Goal: Transaction & Acquisition: Book appointment/travel/reservation

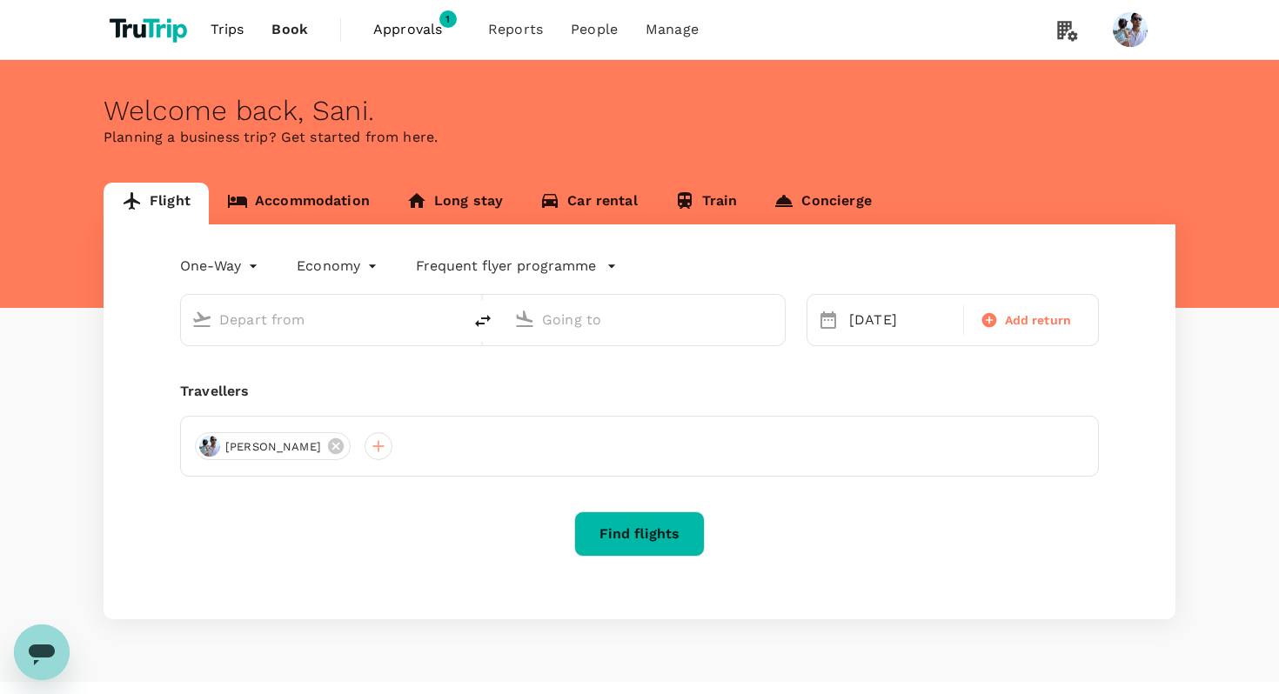
type input "[GEOGRAPHIC_DATA], [GEOGRAPHIC_DATA] (any)"
type input "Penang, [GEOGRAPHIC_DATA] (any)"
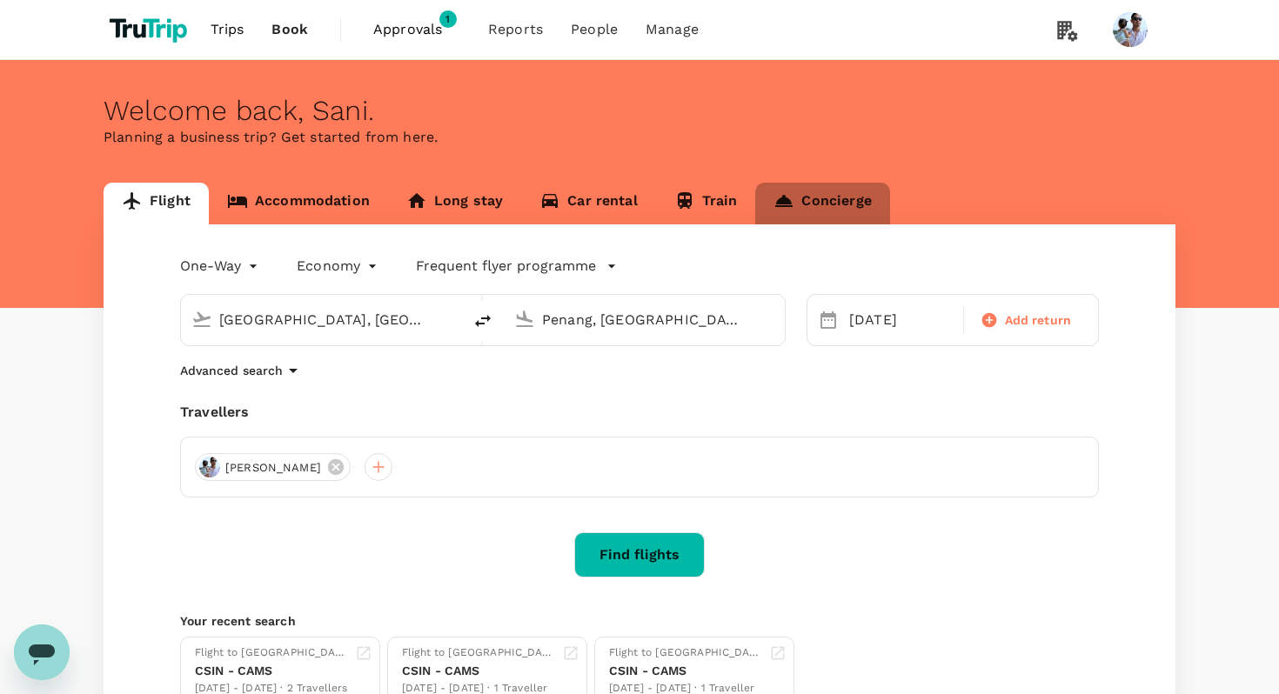
click at [814, 196] on link "Concierge" at bounding box center [822, 204] width 134 height 42
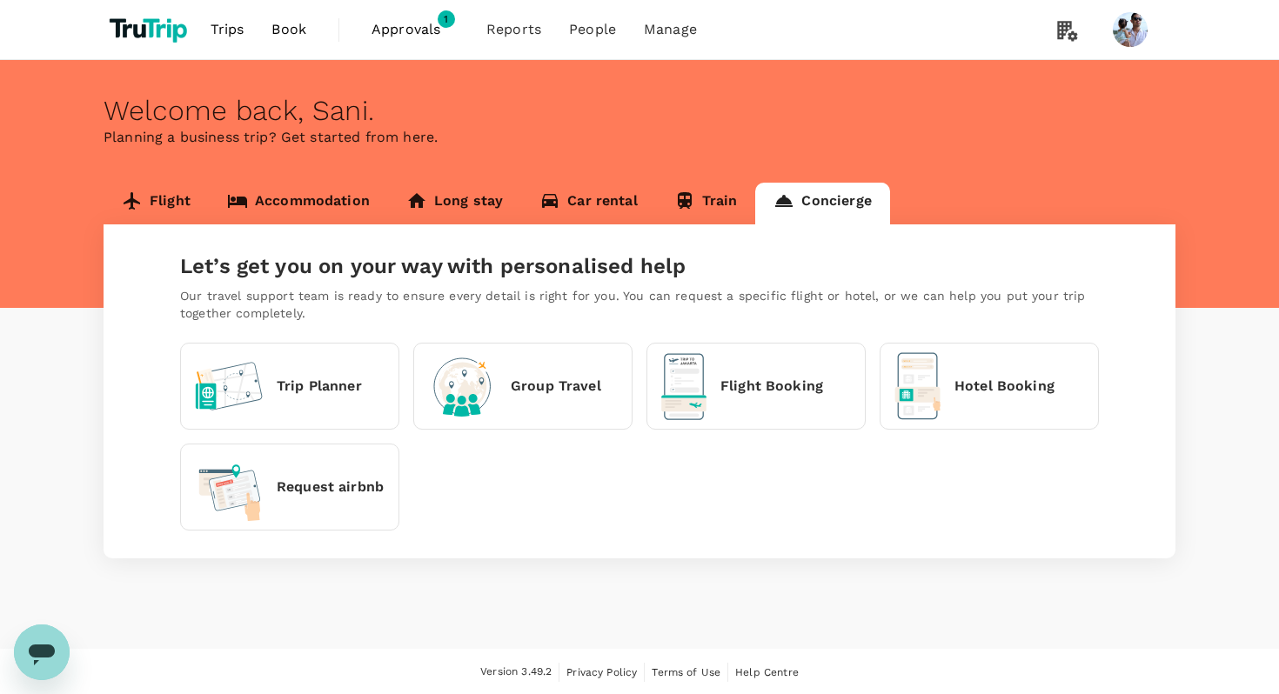
click at [707, 392] on div "Flight Booking" at bounding box center [742, 386] width 162 height 67
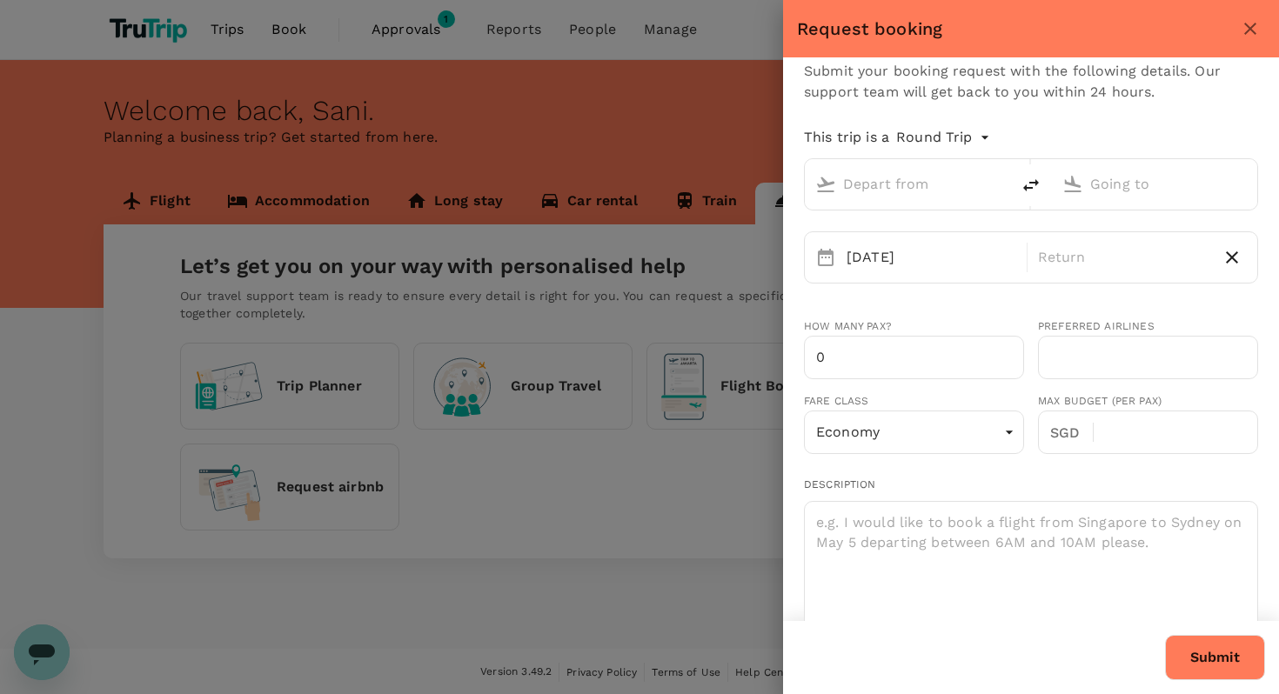
type input "[EMAIL_ADDRESS][DOMAIN_NAME]"
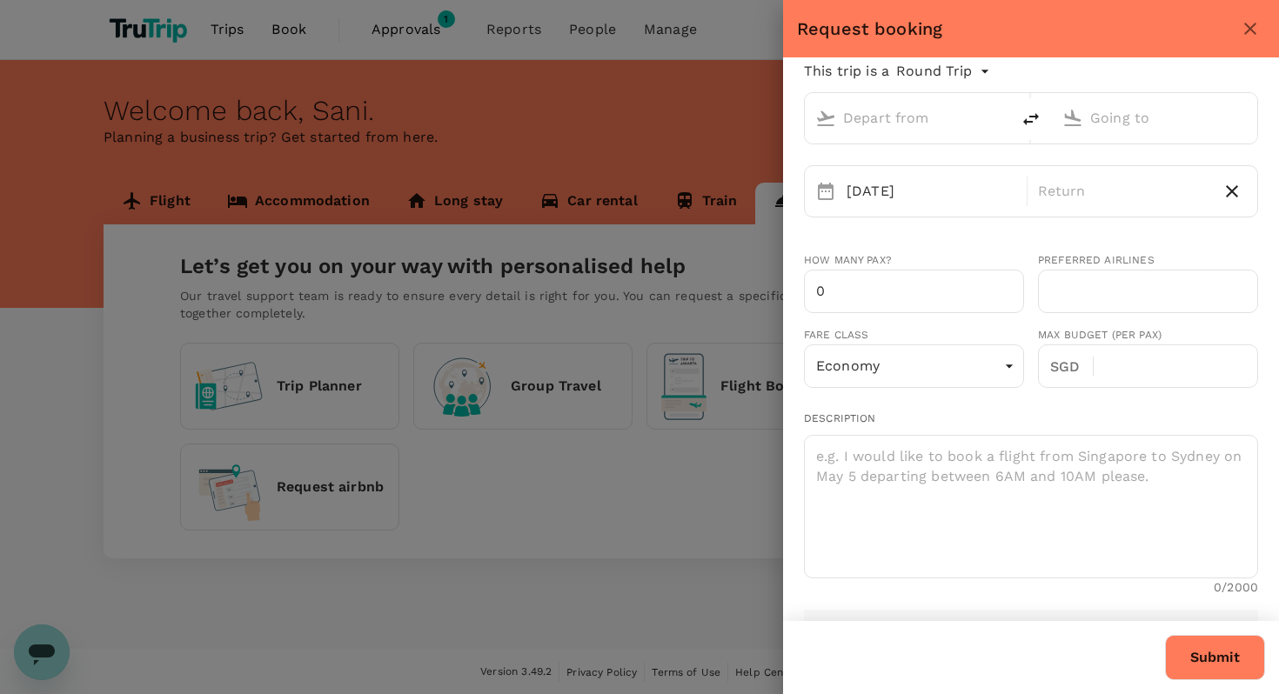
type input "31"
type input "0618221270"
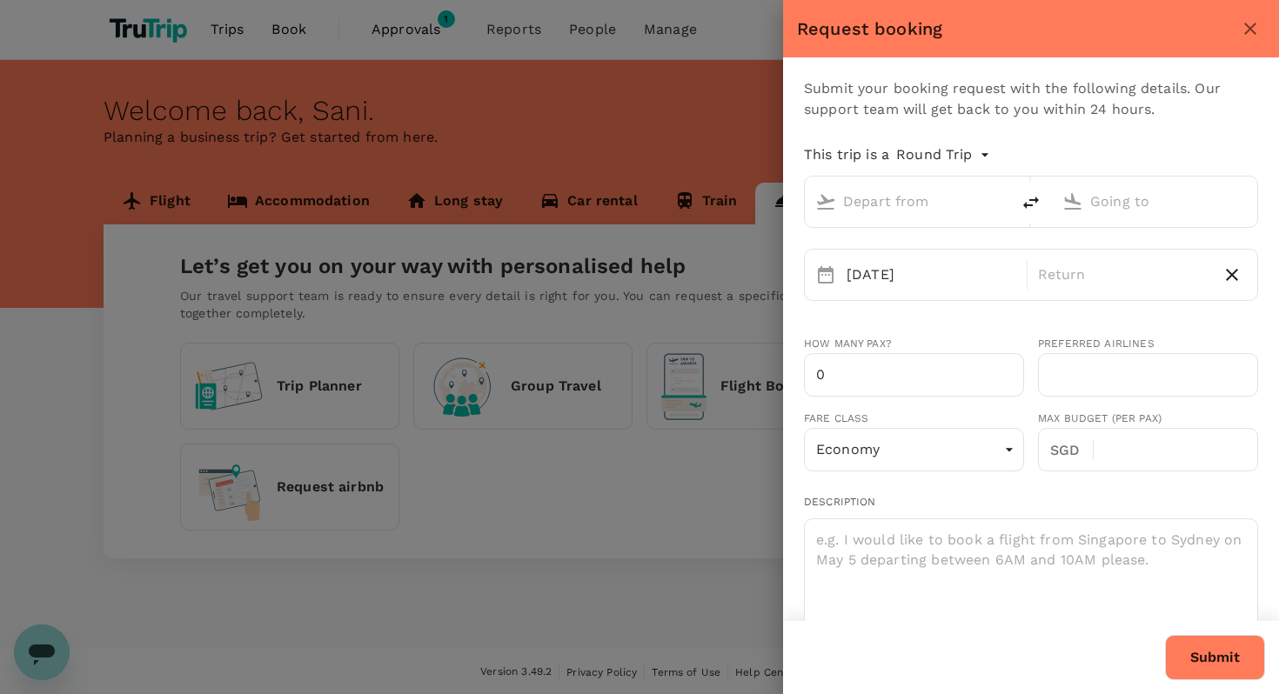
click at [1257, 20] on icon "close" at bounding box center [1250, 28] width 21 height 21
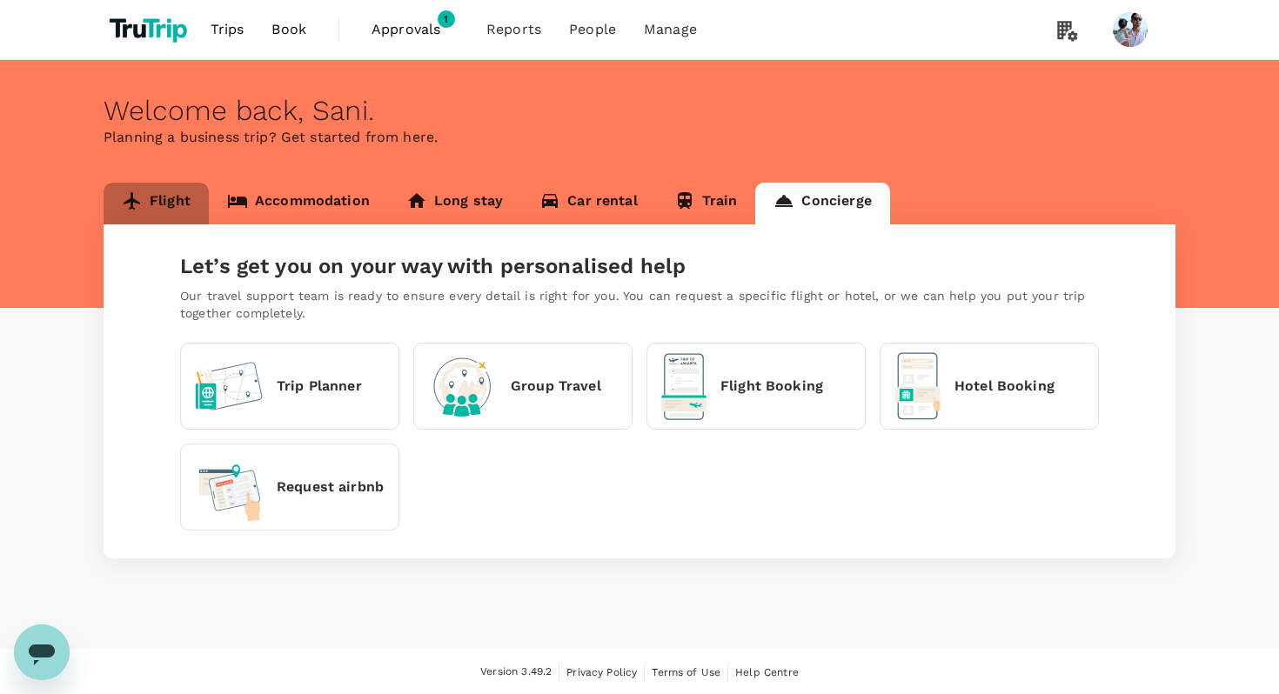
click at [163, 199] on link "Flight" at bounding box center [156, 204] width 105 height 42
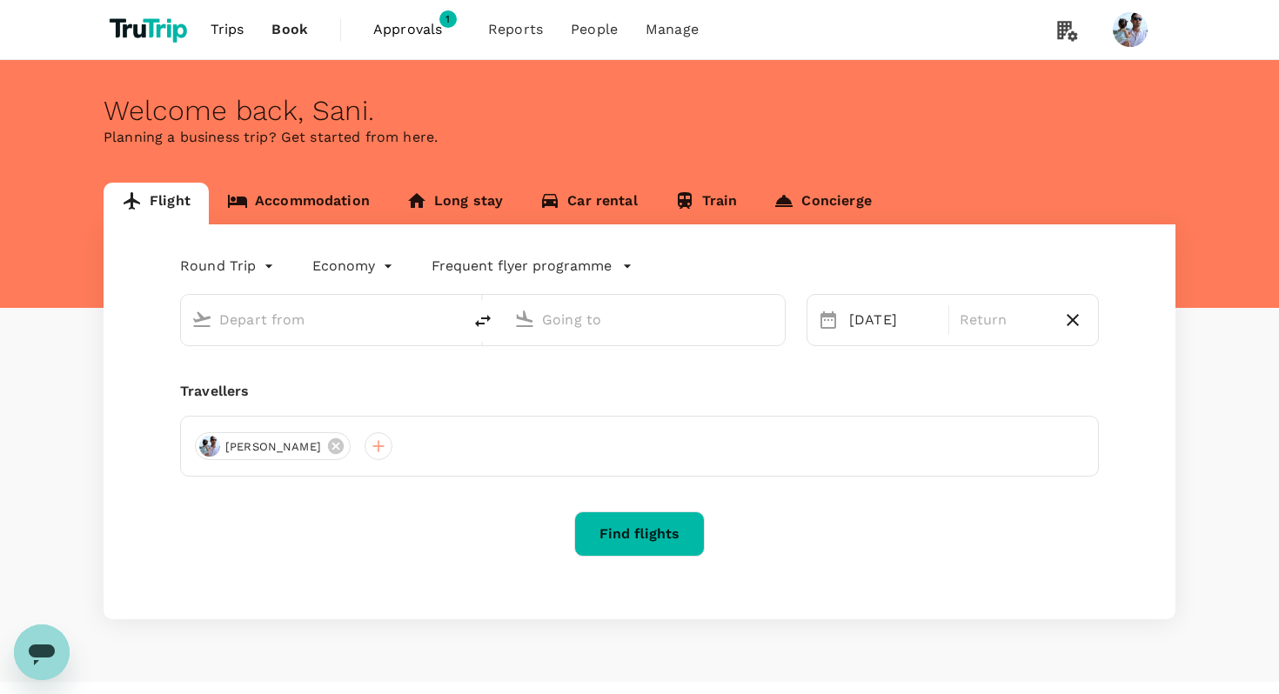
type input "oneway"
type input "[GEOGRAPHIC_DATA], [GEOGRAPHIC_DATA] (any)"
type input "Penang, [GEOGRAPHIC_DATA] (any)"
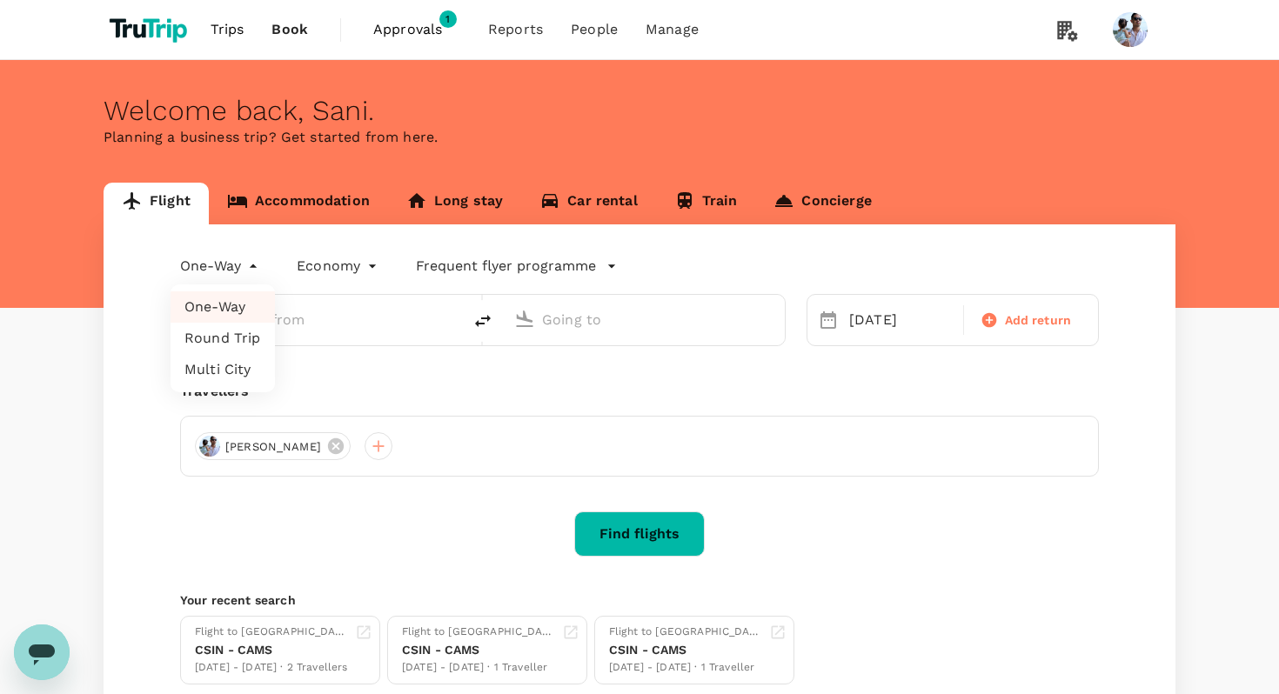
click at [238, 262] on body "Trips Book Approvals 1 Reports People Manage Welcome back , [GEOGRAPHIC_DATA] .…" at bounding box center [639, 411] width 1279 height 822
type input "[GEOGRAPHIC_DATA], [GEOGRAPHIC_DATA] (any)"
type input "Penang, [GEOGRAPHIC_DATA] (any)"
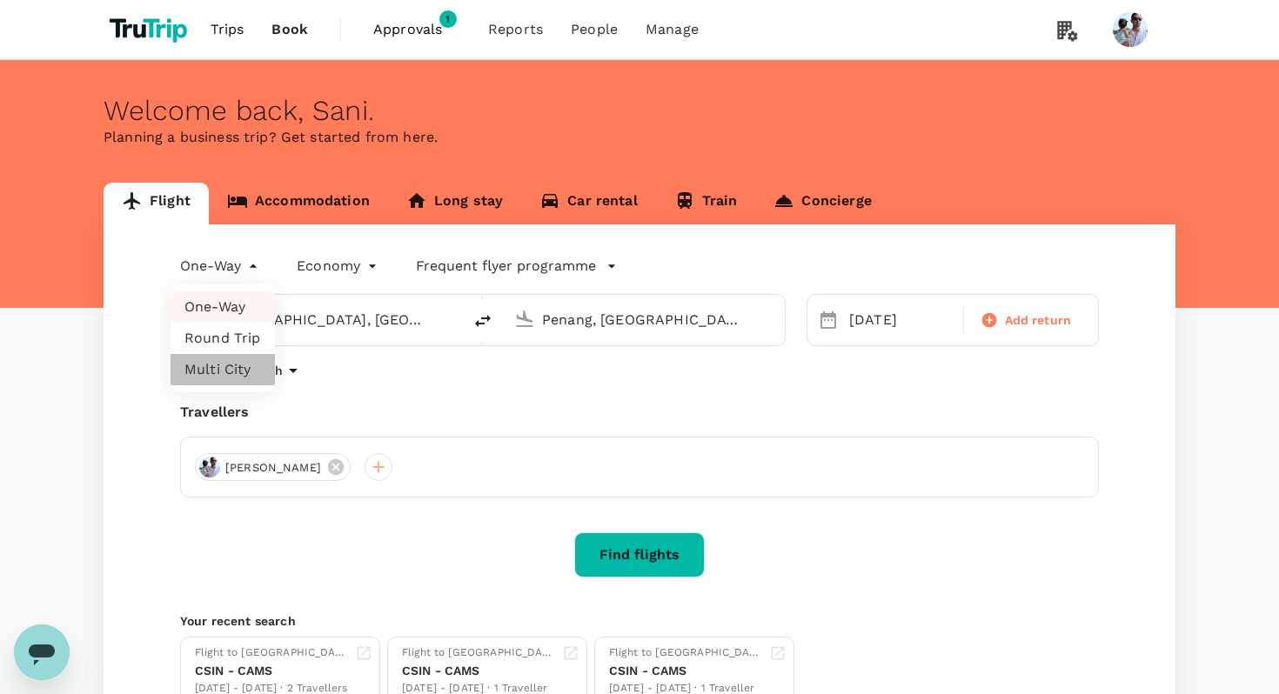
click at [237, 377] on li "Multi City" at bounding box center [223, 369] width 104 height 31
type input "multicity"
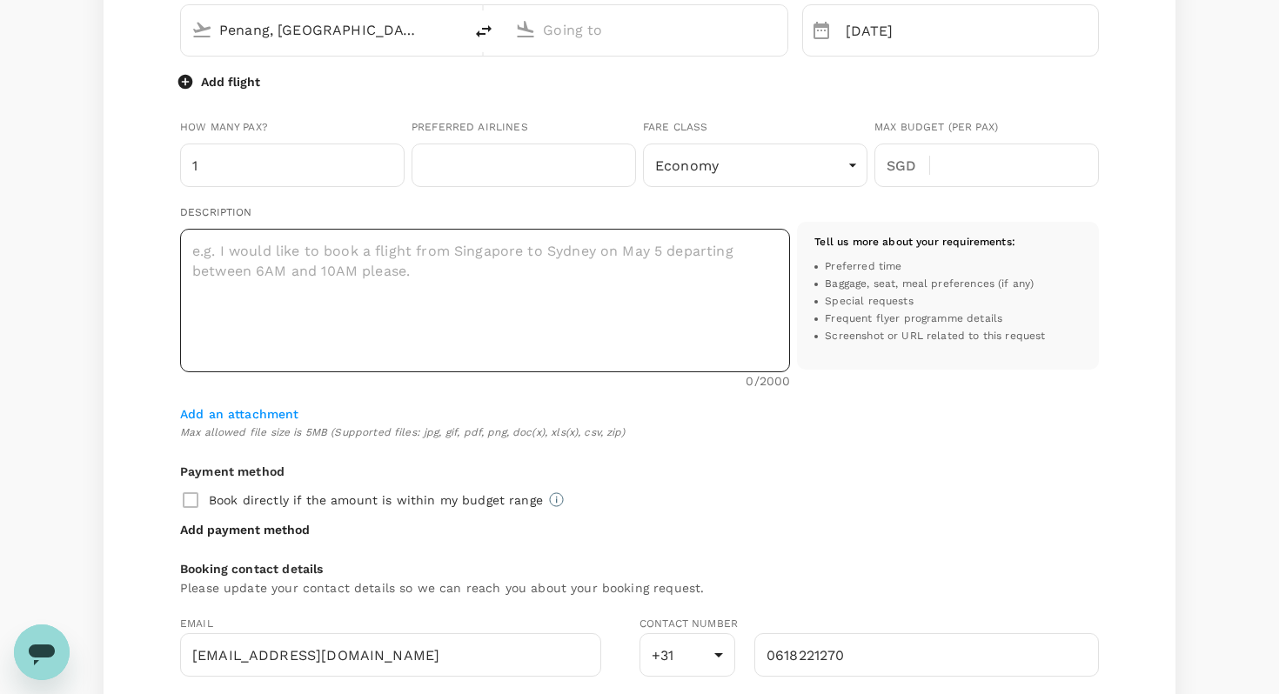
scroll to position [352, 0]
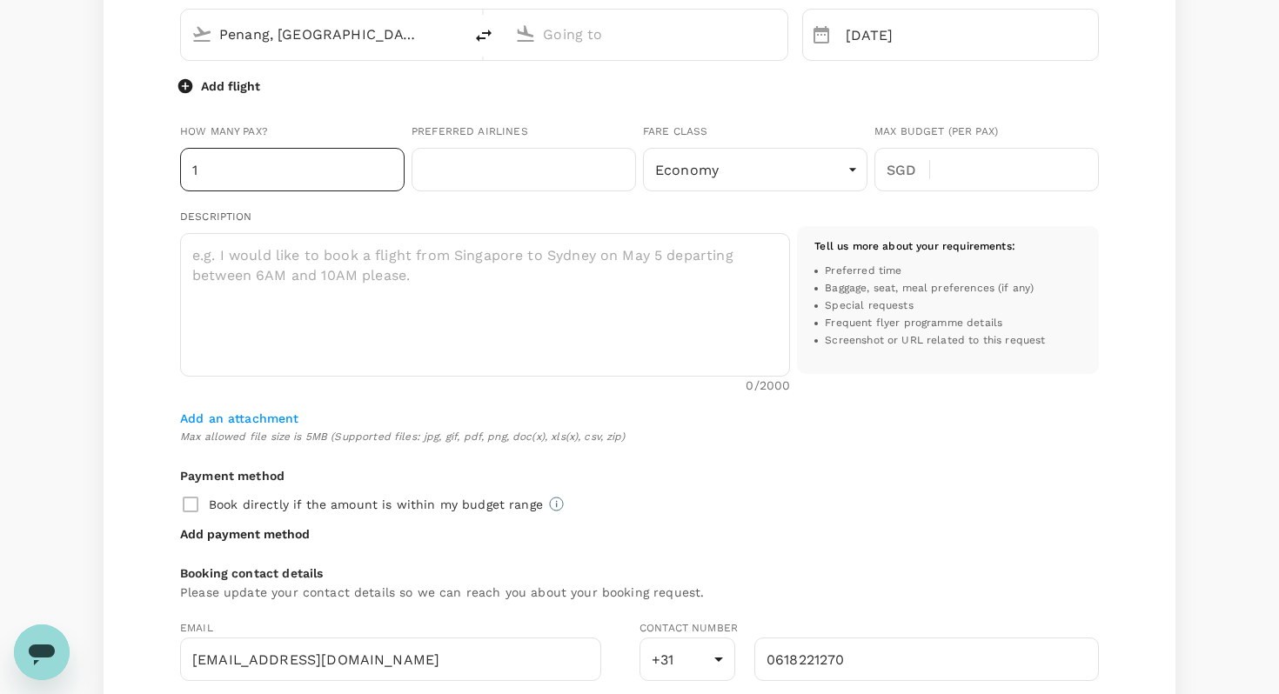
click at [260, 175] on input "1" at bounding box center [292, 170] width 225 height 44
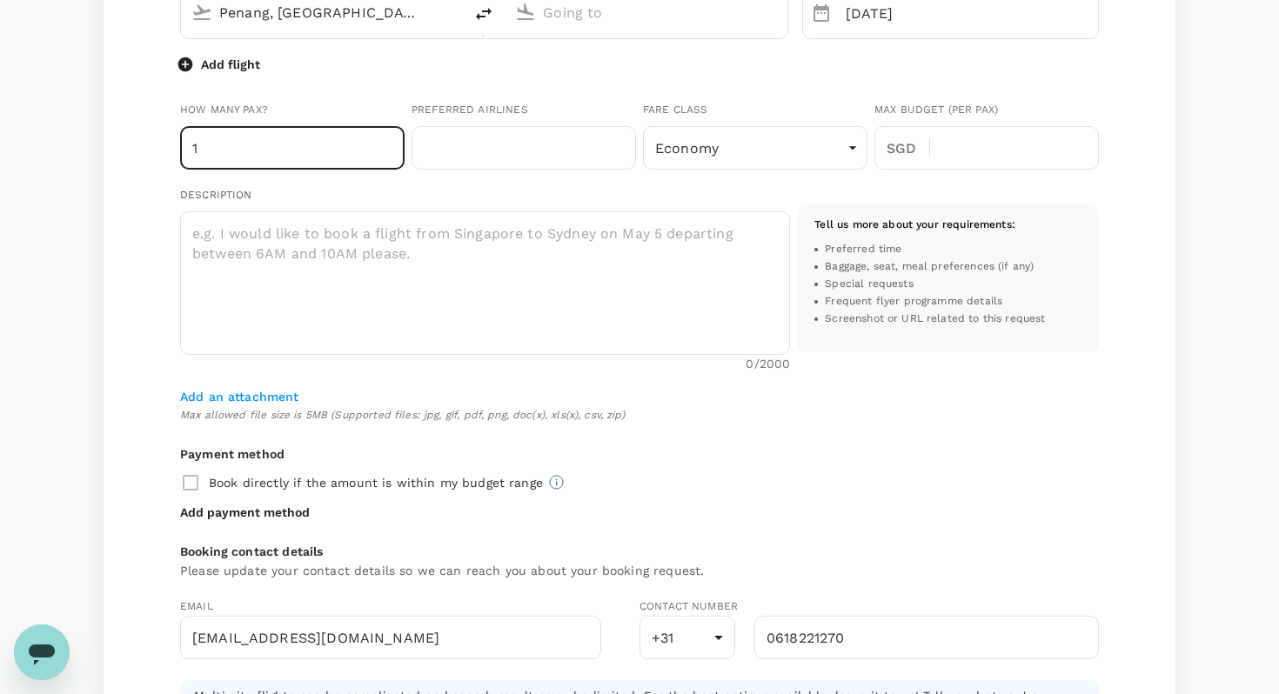
scroll to position [0, 0]
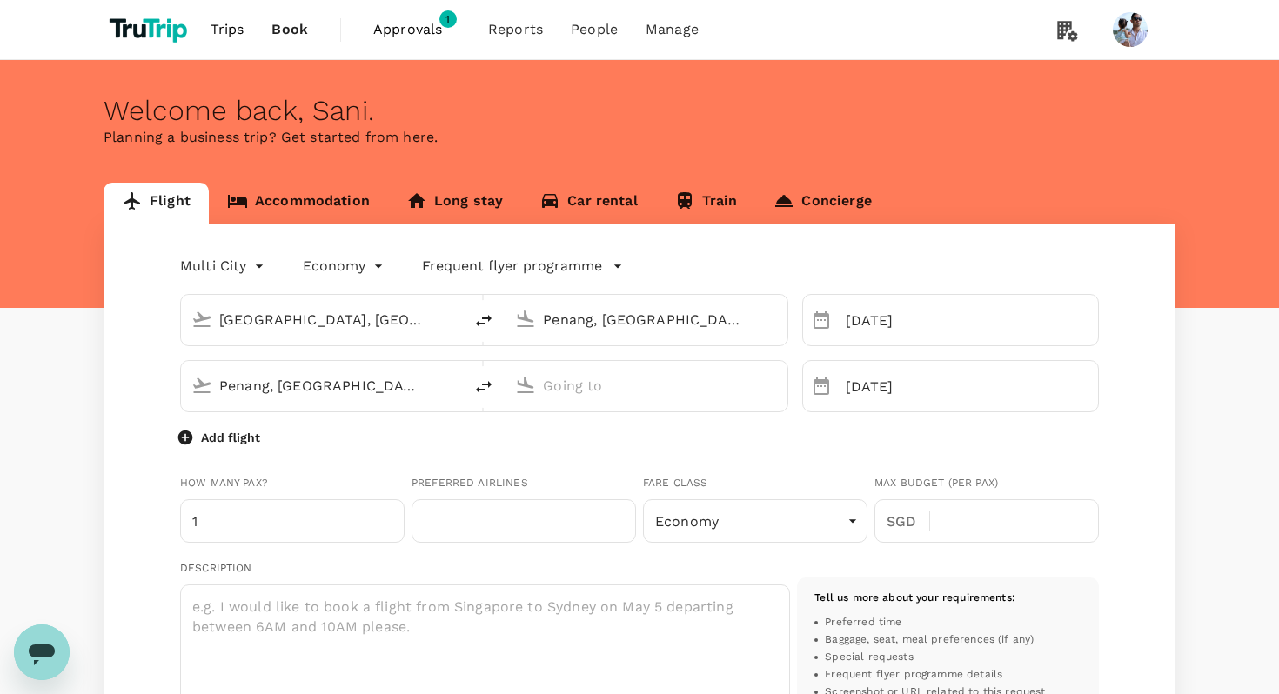
click at [164, 33] on img at bounding box center [150, 29] width 93 height 38
click at [169, 31] on img at bounding box center [150, 29] width 93 height 38
click at [848, 214] on link "Concierge" at bounding box center [822, 204] width 134 height 42
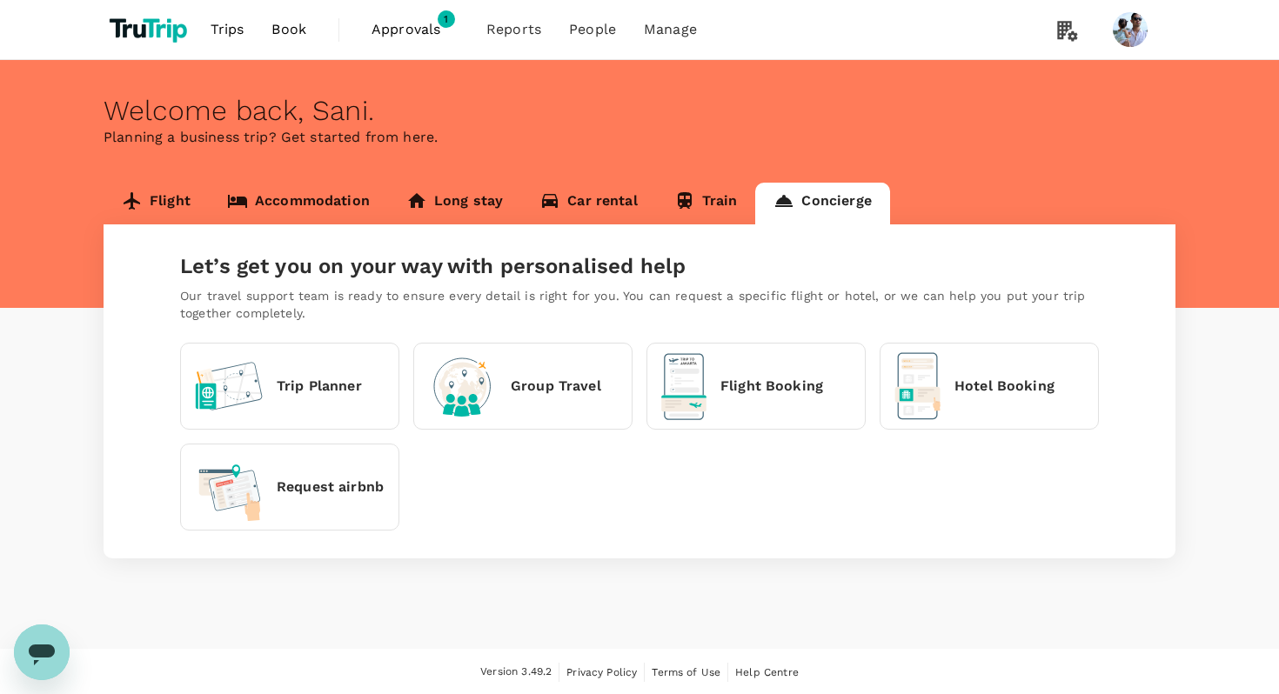
click at [787, 411] on div "Flight Booking" at bounding box center [742, 386] width 162 height 67
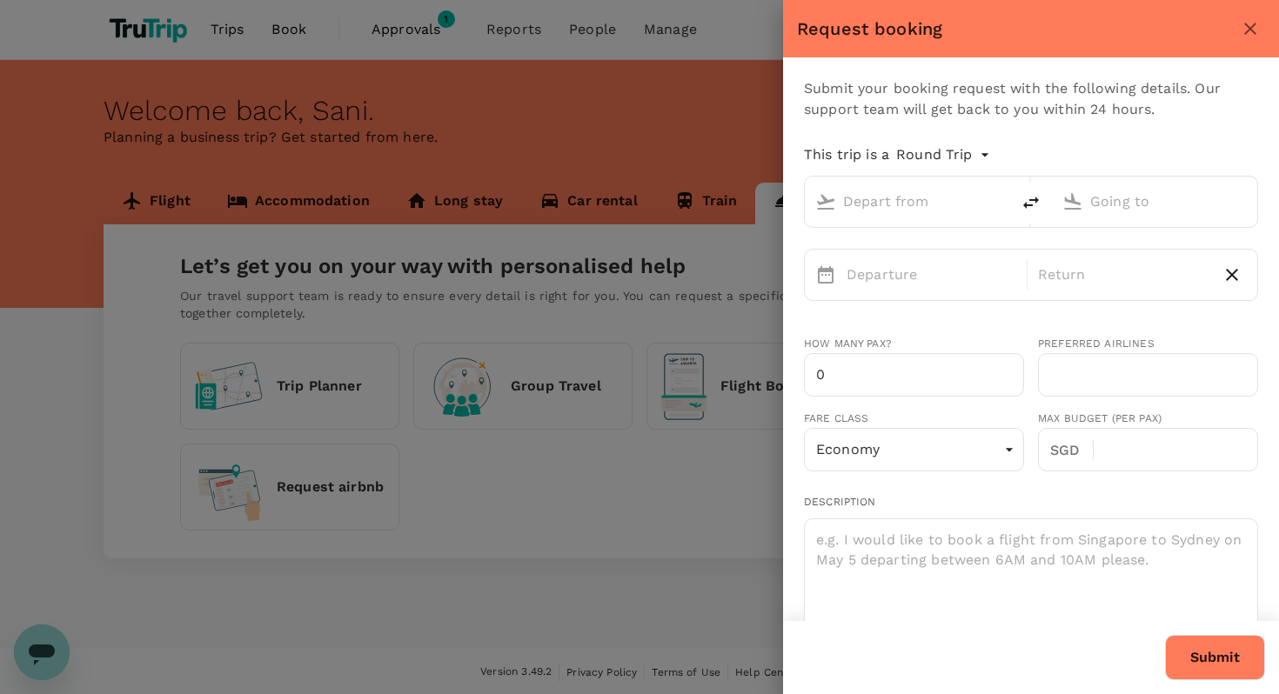
click at [1251, 22] on icon "close" at bounding box center [1250, 28] width 21 height 21
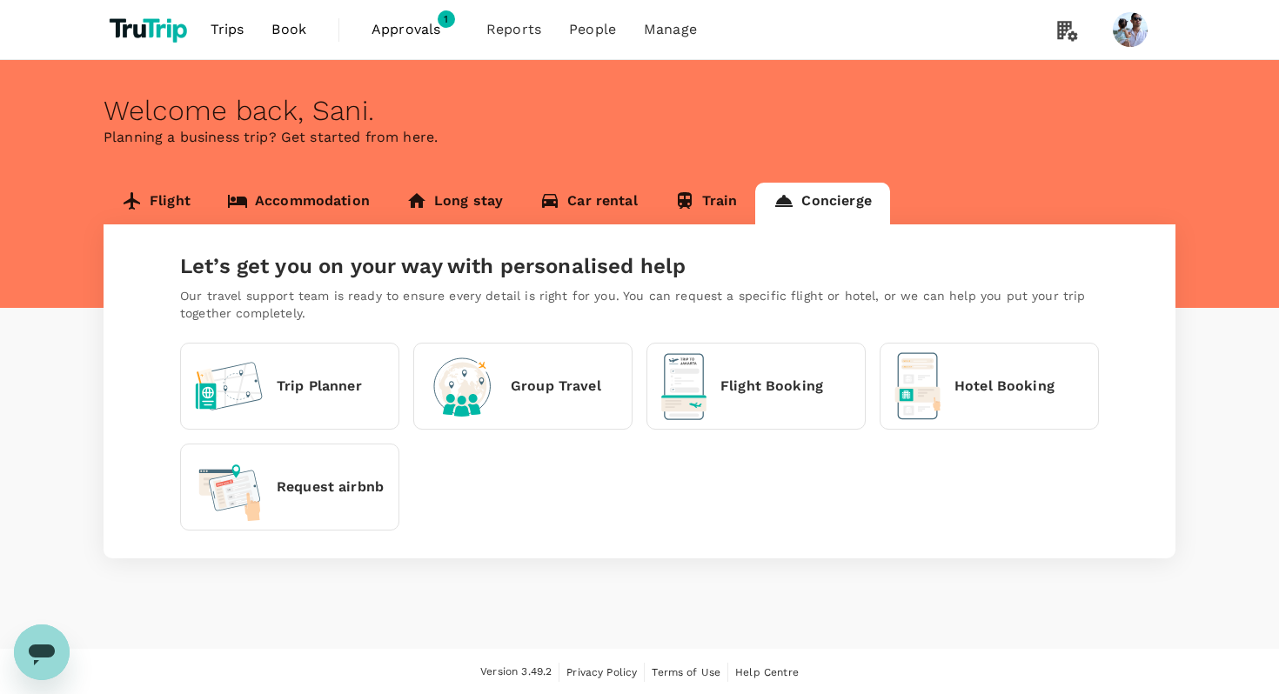
click at [976, 379] on p "Hotel Booking" at bounding box center [1005, 386] width 100 height 21
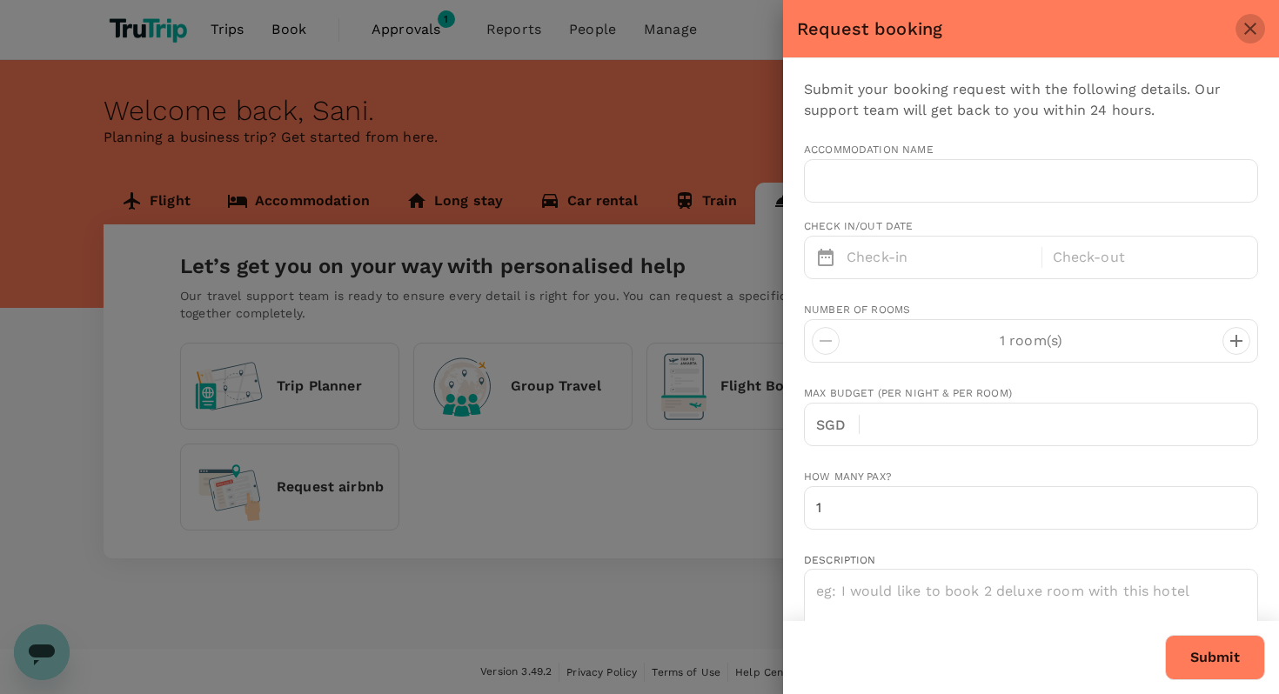
click at [1254, 23] on icon "close" at bounding box center [1250, 28] width 21 height 21
